Goal: Transaction & Acquisition: Purchase product/service

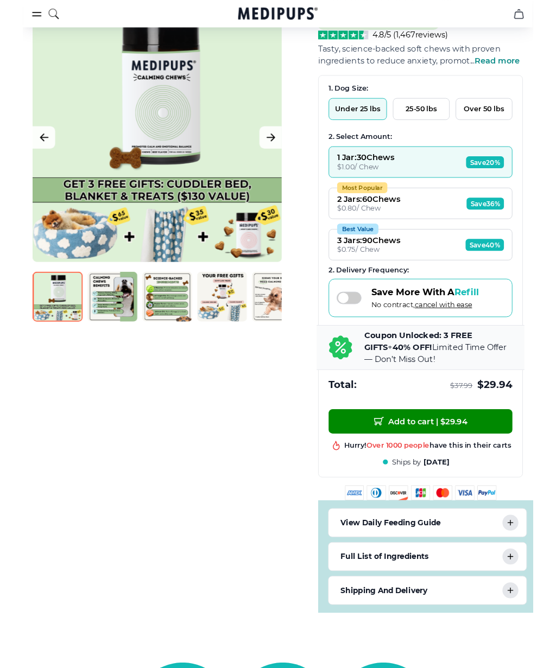
scroll to position [156, 0]
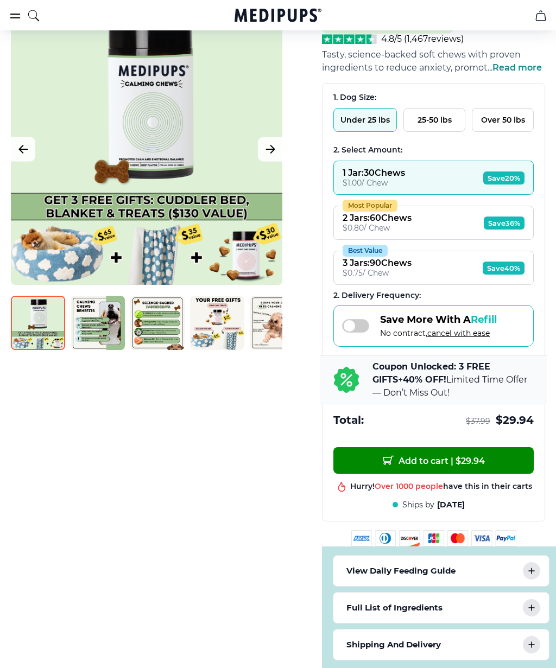
click at [365, 472] on button "Add to cart | $ 29.94" at bounding box center [433, 460] width 200 height 27
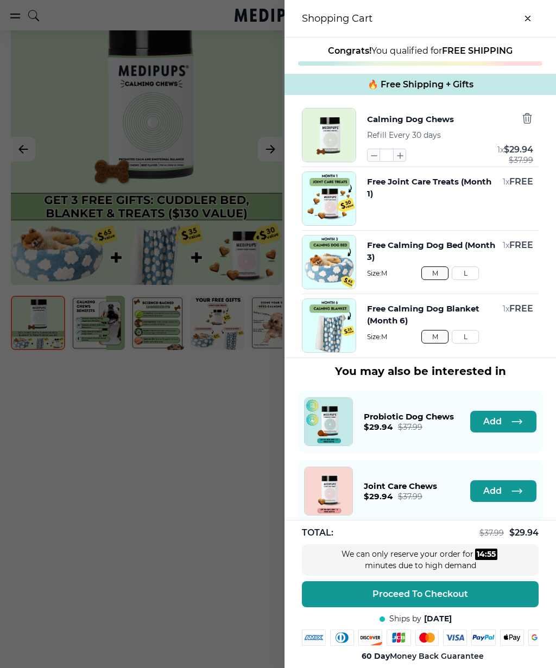
click at [369, 127] on button "Calming Dog Chews" at bounding box center [410, 119] width 87 height 14
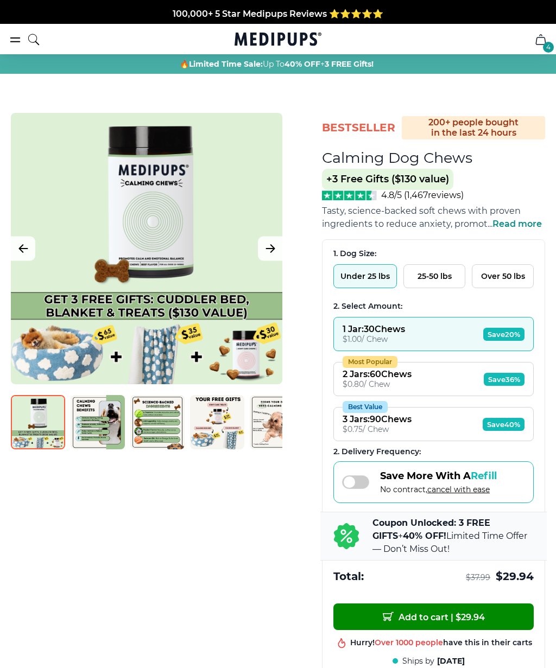
click at [386, 617] on button "Add to cart | $ 29.94" at bounding box center [433, 617] width 200 height 27
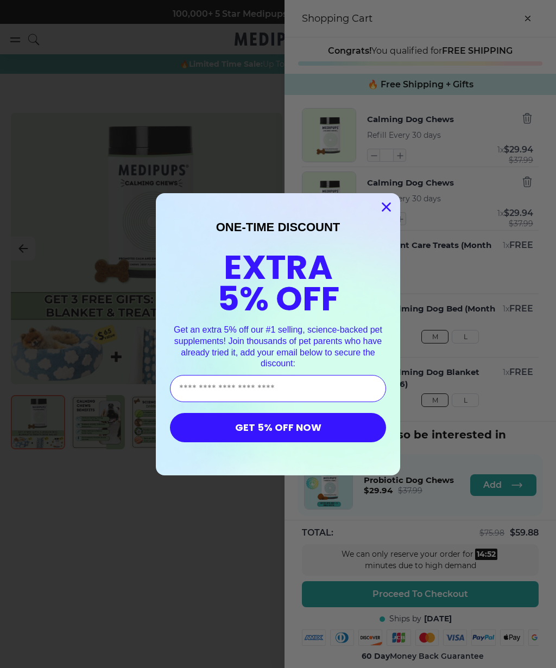
click at [188, 424] on button "GET 5% OFF NOW" at bounding box center [278, 427] width 216 height 29
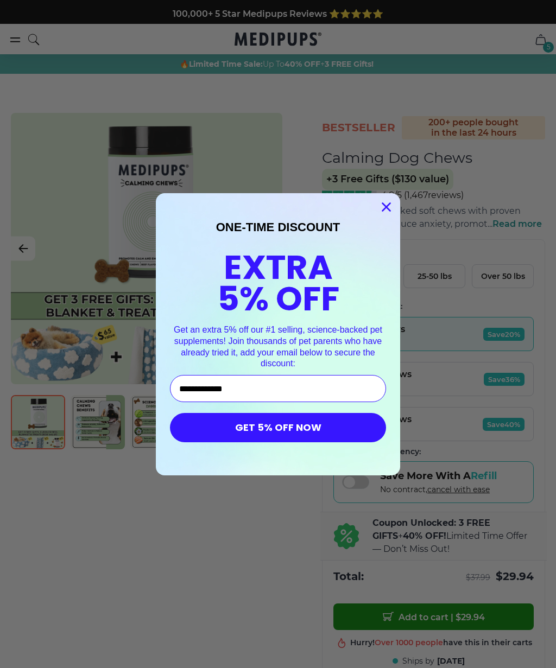
type input "**********"
click at [222, 426] on button "GET 5% OFF NOW" at bounding box center [278, 427] width 216 height 29
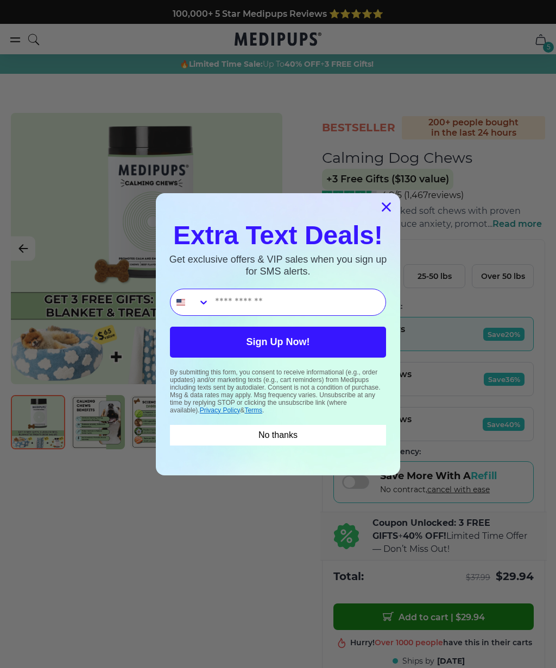
click at [220, 308] on input "Phone Number" at bounding box center [298, 302] width 176 height 26
type input "**********"
click at [222, 340] on button "Sign Up Now!" at bounding box center [278, 342] width 216 height 31
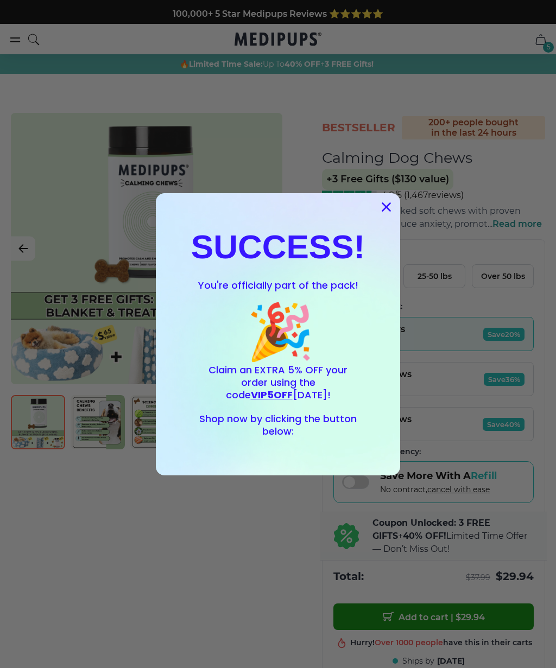
click at [293, 388] on span "VIP5OFF" at bounding box center [272, 395] width 42 height 14
click at [293, 393] on span "VIP5OFF" at bounding box center [272, 395] width 42 height 14
click at [382, 214] on circle "Close dialog" at bounding box center [386, 207] width 18 height 18
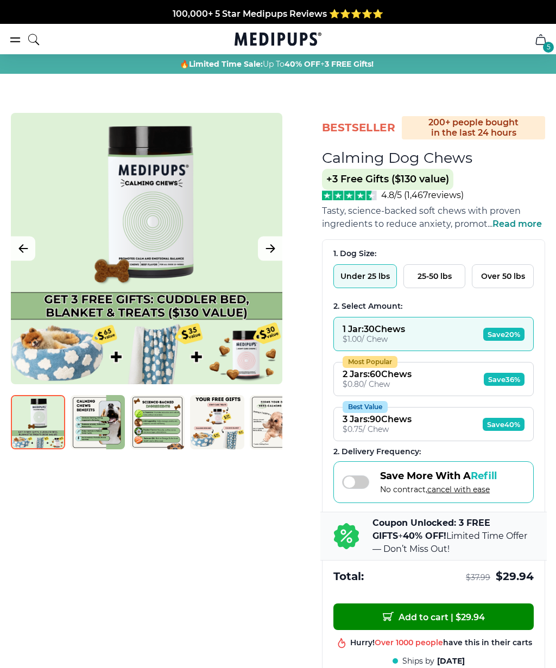
click at [358, 277] on button "Under 25 lbs" at bounding box center [365, 276] width 64 height 24
click at [360, 344] on div "$ 1.00 / Chew" at bounding box center [374, 339] width 62 height 10
click at [411, 623] on span "Add to cart | $ 29.94" at bounding box center [434, 616] width 102 height 11
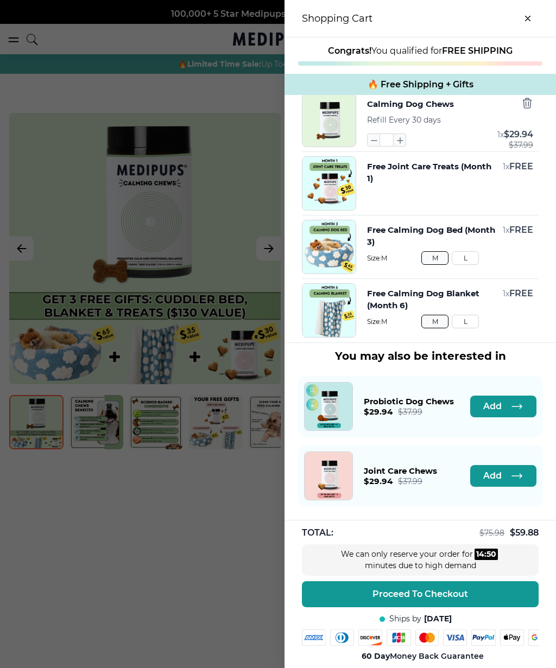
scroll to position [0, 4]
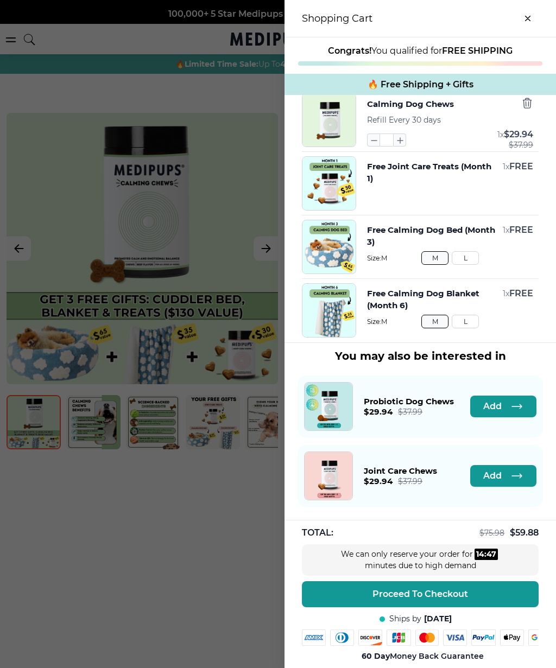
click at [323, 598] on button "Proceed To Checkout" at bounding box center [420, 595] width 237 height 26
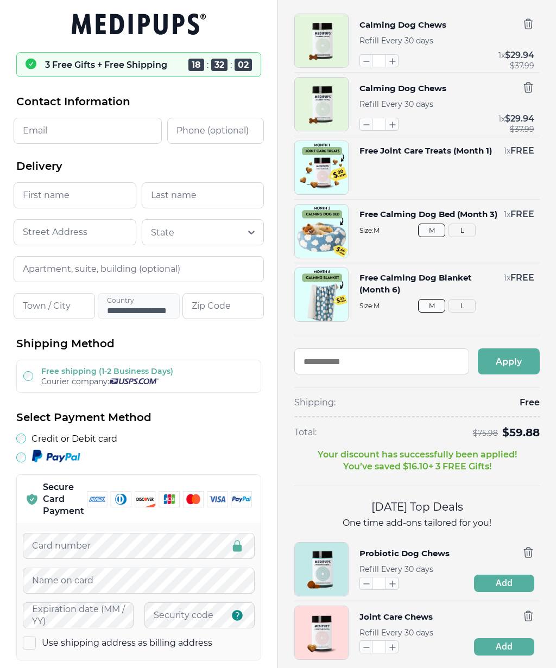
click at [13, 467] on div "**********" at bounding box center [139, 604] width 278 height 1209
click at [9, 459] on div "**********" at bounding box center [139, 604] width 278 height 1209
click at [16, 468] on div "Shipping Method Free shipping (1-2 Business Days) Courier company: Select Payme…" at bounding box center [138, 499] width 245 height 324
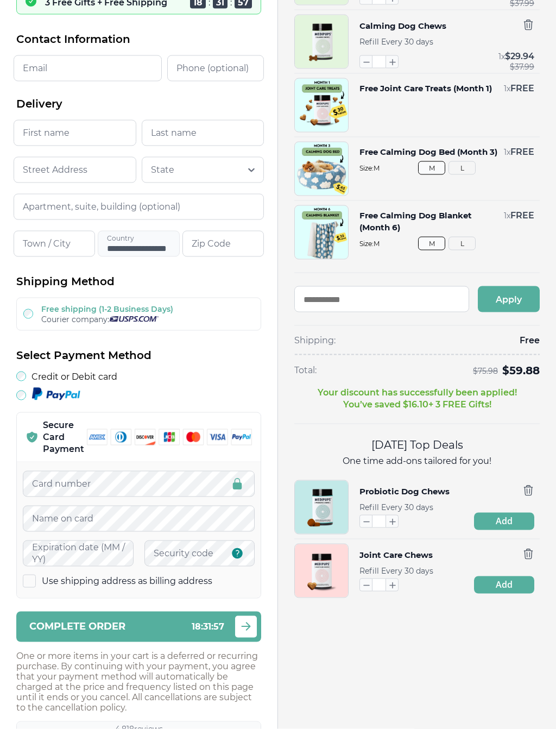
scroll to position [63, 0]
click at [16, 402] on div at bounding box center [138, 395] width 245 height 16
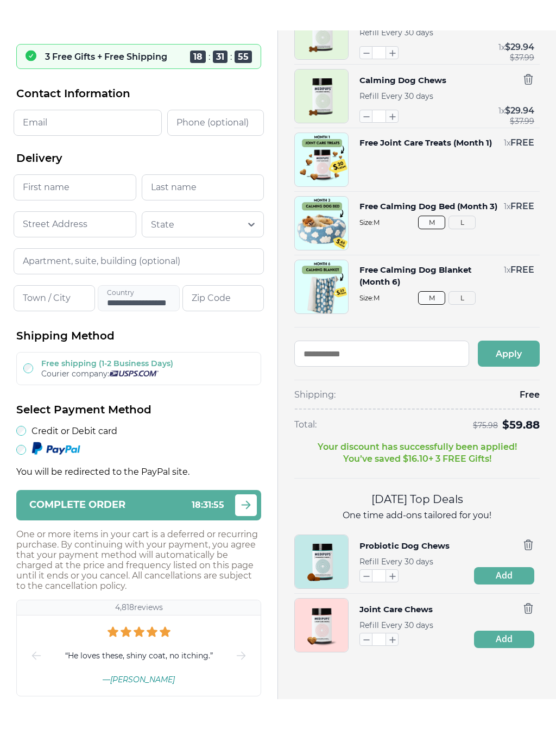
scroll to position [0, 0]
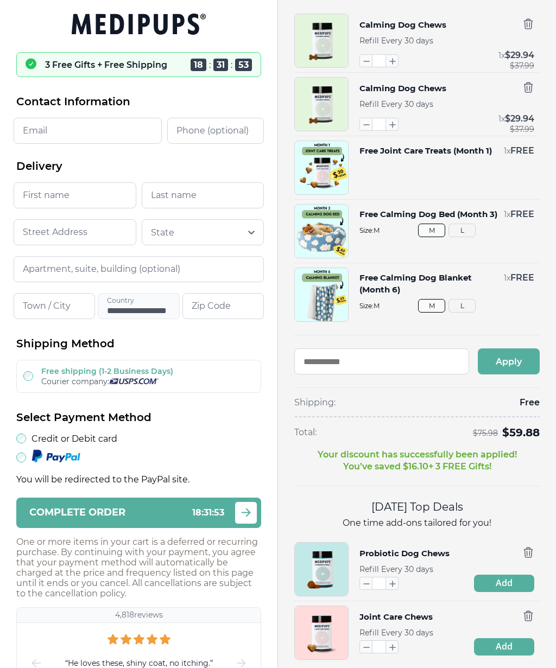
click at [33, 135] on input "Email" at bounding box center [88, 131] width 148 height 26
click at [66, 137] on input "Email" at bounding box center [88, 131] width 148 height 26
click at [30, 209] on input "First name" at bounding box center [75, 195] width 123 height 26
click at [18, 143] on input "Email" at bounding box center [88, 131] width 148 height 26
